Goal: Information Seeking & Learning: Learn about a topic

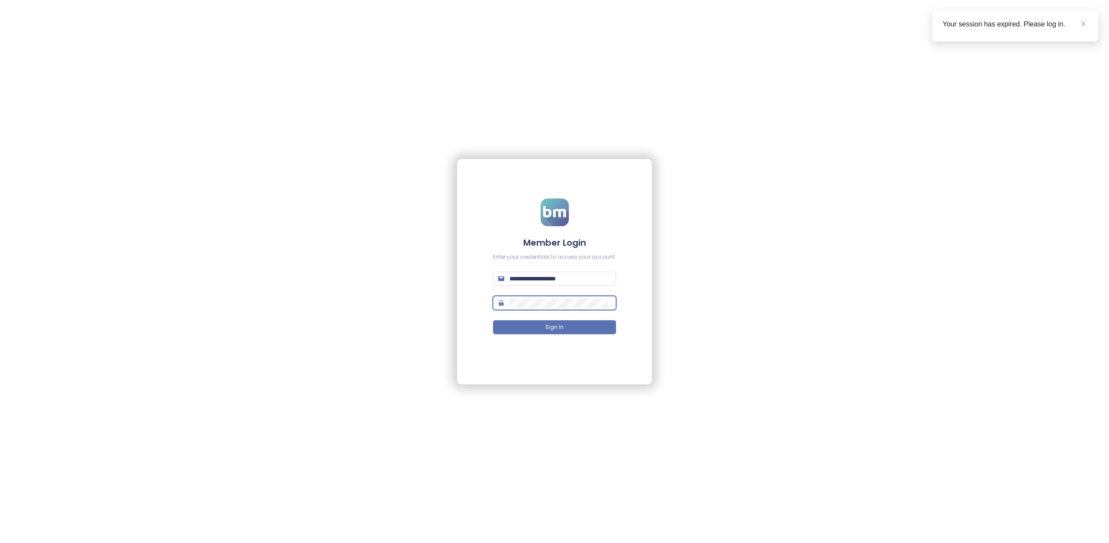
type input "**********"
click at [564, 323] on button "Sign In" at bounding box center [554, 327] width 123 height 14
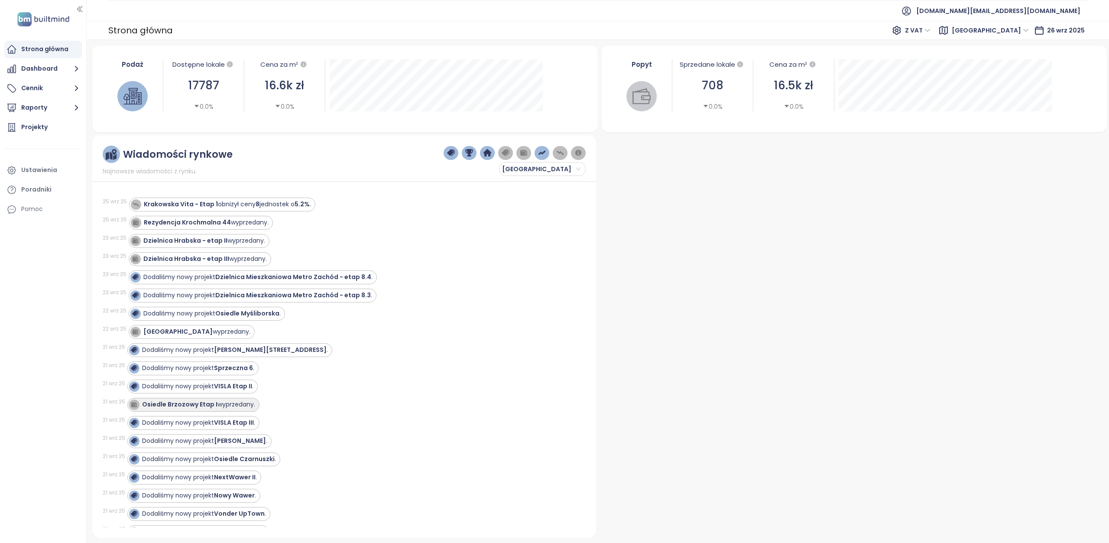
click at [171, 406] on strong "Osiedle Brzozowy Etap I" at bounding box center [179, 404] width 75 height 9
click at [198, 409] on div "Osiedle Brzozowy Etap I wyprzedany." at bounding box center [192, 404] width 126 height 10
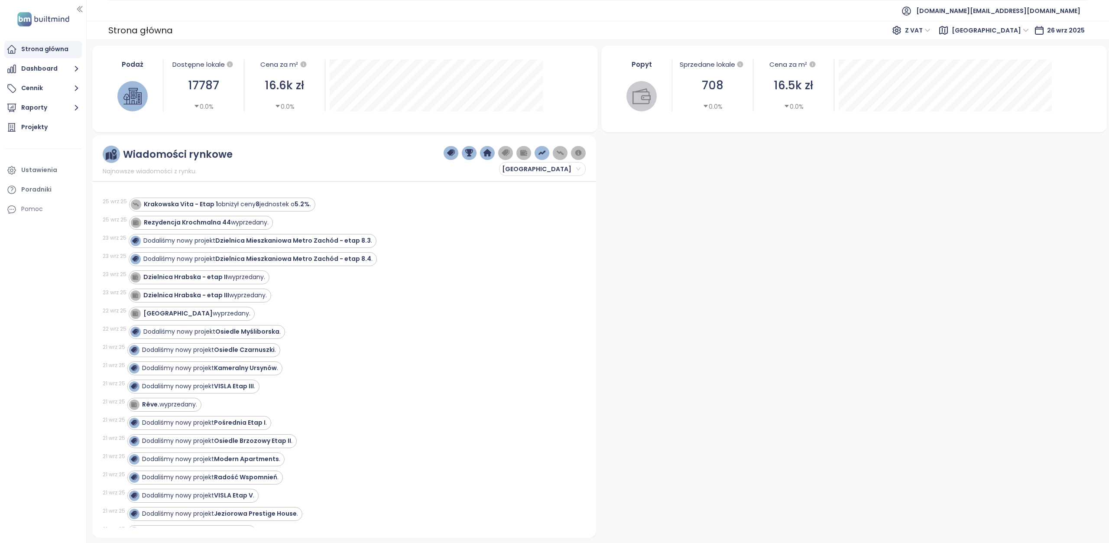
click at [1011, 32] on span "Warszawa" at bounding box center [989, 30] width 77 height 13
click at [1019, 57] on div "Krakow" at bounding box center [1028, 62] width 69 height 10
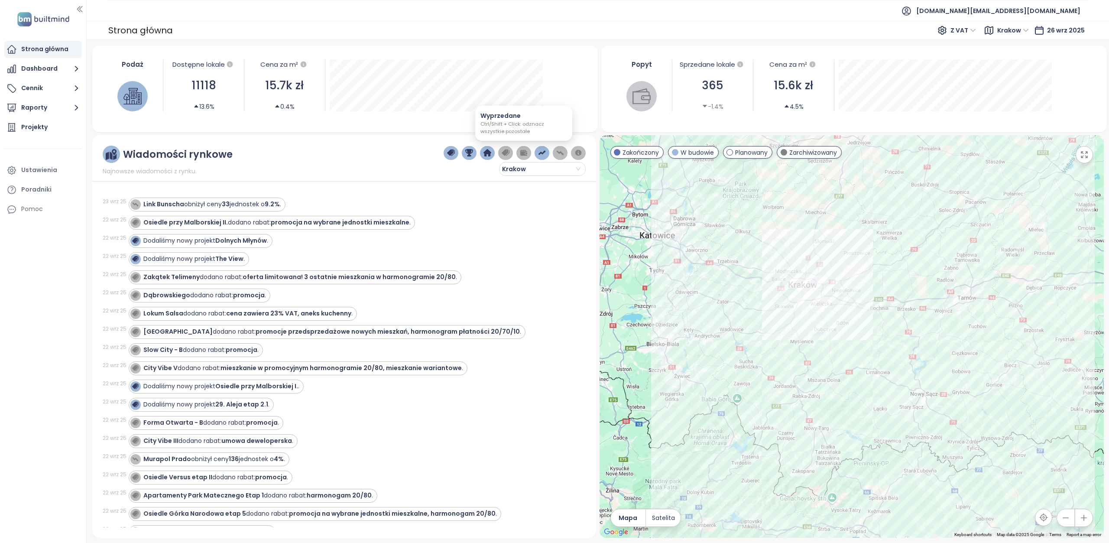
click at [525, 153] on img "button" at bounding box center [524, 153] width 8 height 8
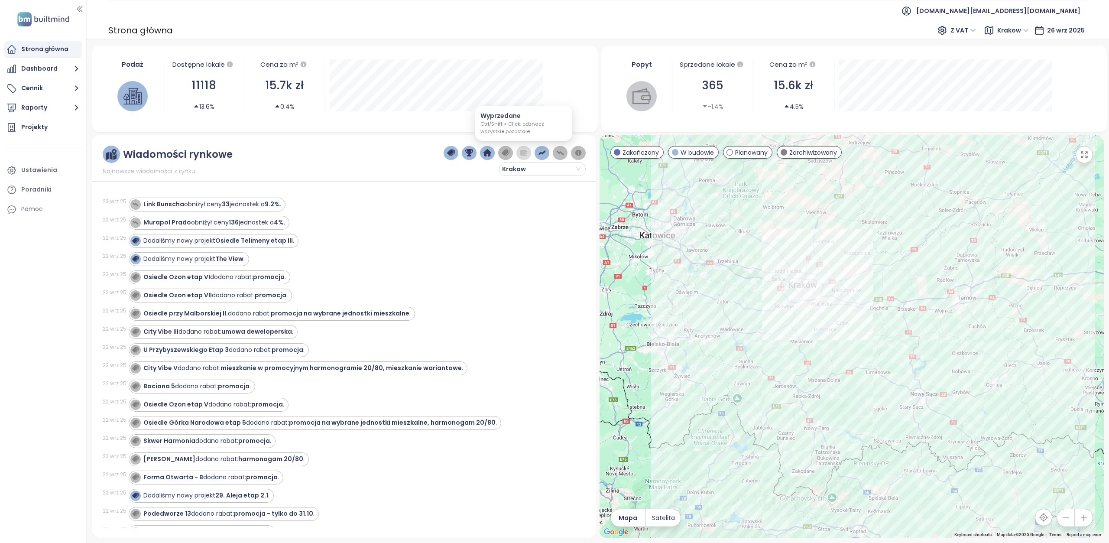
click at [525, 153] on img "button" at bounding box center [524, 153] width 8 height 8
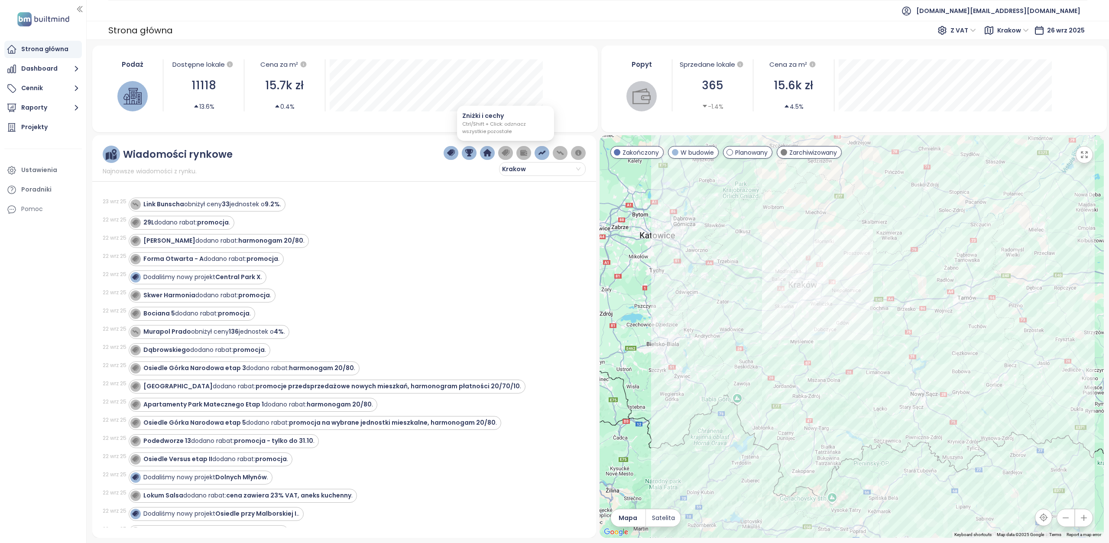
click at [505, 155] on img "button" at bounding box center [505, 153] width 8 height 8
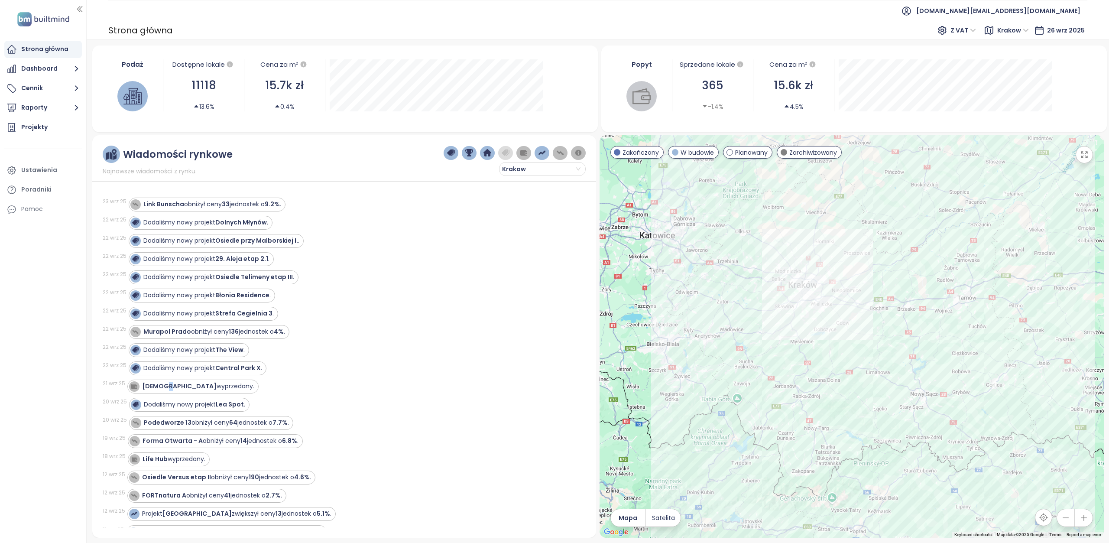
drag, startPoint x: 165, startPoint y: 385, endPoint x: 167, endPoint y: 378, distance: 7.7
click at [167, 378] on div "21 wrz 25 Dominikanów wyprzedany." at bounding box center [339, 386] width 473 height 18
click at [165, 383] on strong "Dominikanów" at bounding box center [179, 385] width 74 height 9
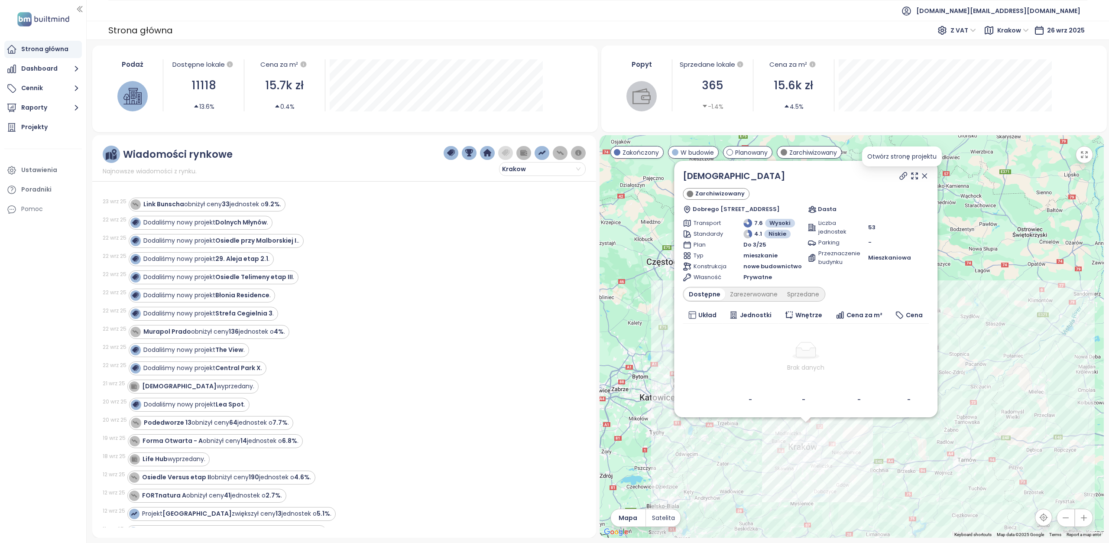
click at [902, 175] on icon at bounding box center [902, 175] width 7 height 7
